Goal: Navigation & Orientation: Find specific page/section

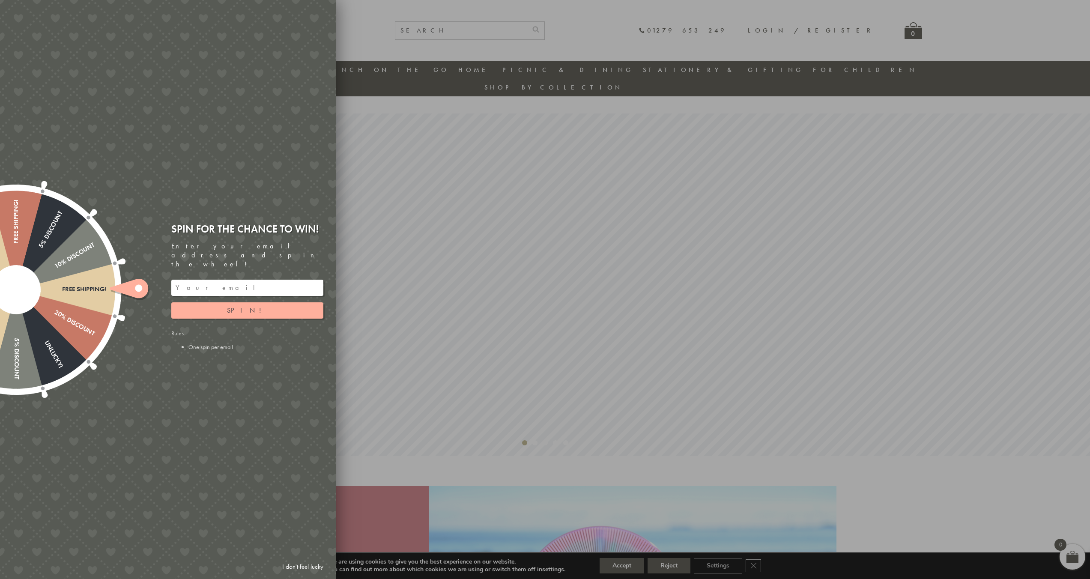
click at [869, 88] on div at bounding box center [545, 289] width 1090 height 579
click at [877, 70] on div at bounding box center [545, 289] width 1090 height 579
click at [307, 565] on link "I don't feel lucky" at bounding box center [303, 567] width 50 height 16
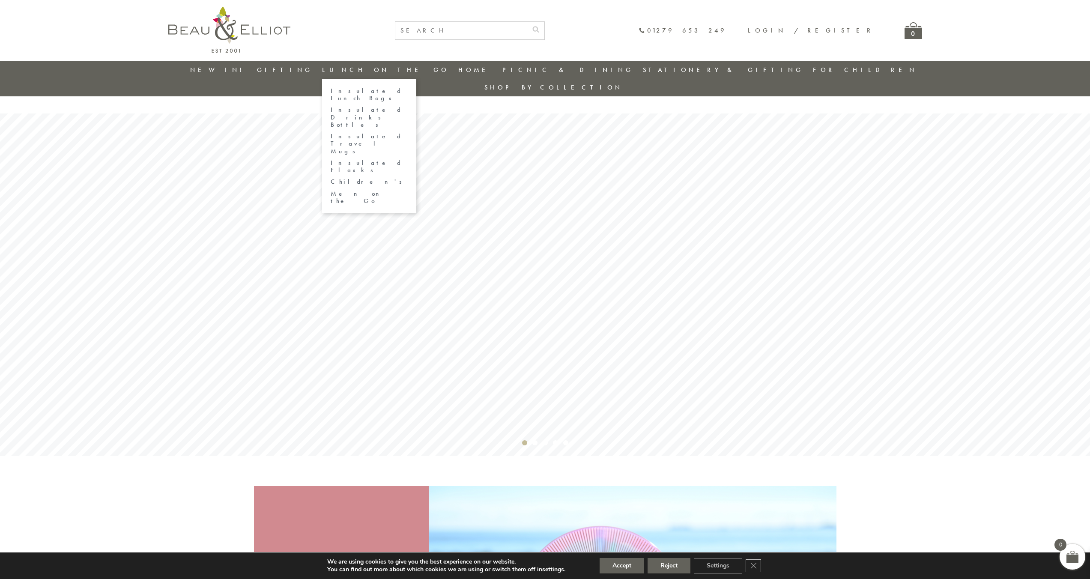
click at [377, 190] on link "Men on the Go" at bounding box center [369, 197] width 77 height 15
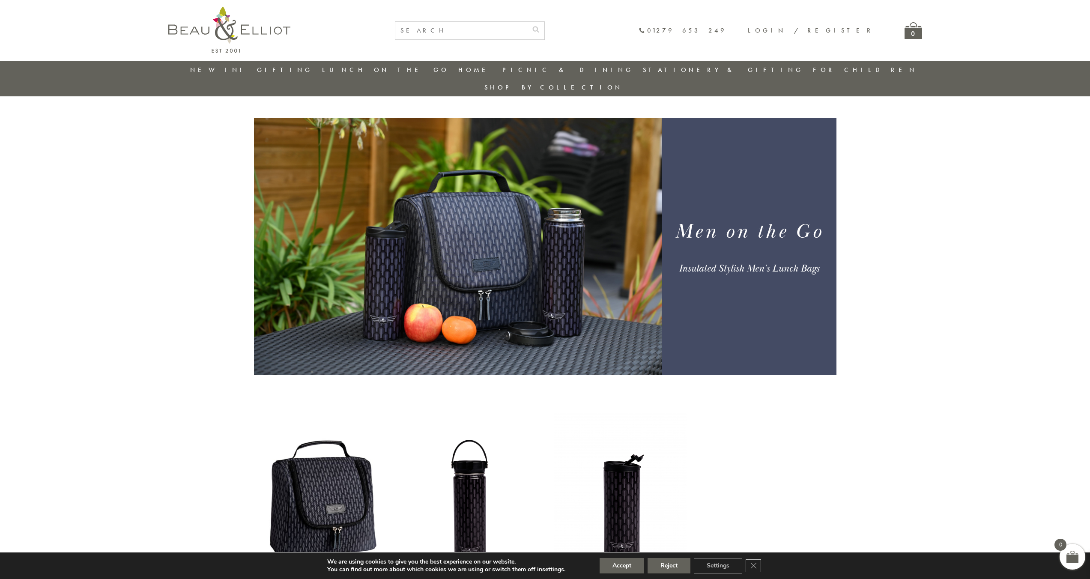
click at [221, 71] on link "New in!" at bounding box center [218, 70] width 57 height 9
